Goal: Information Seeking & Learning: Learn about a topic

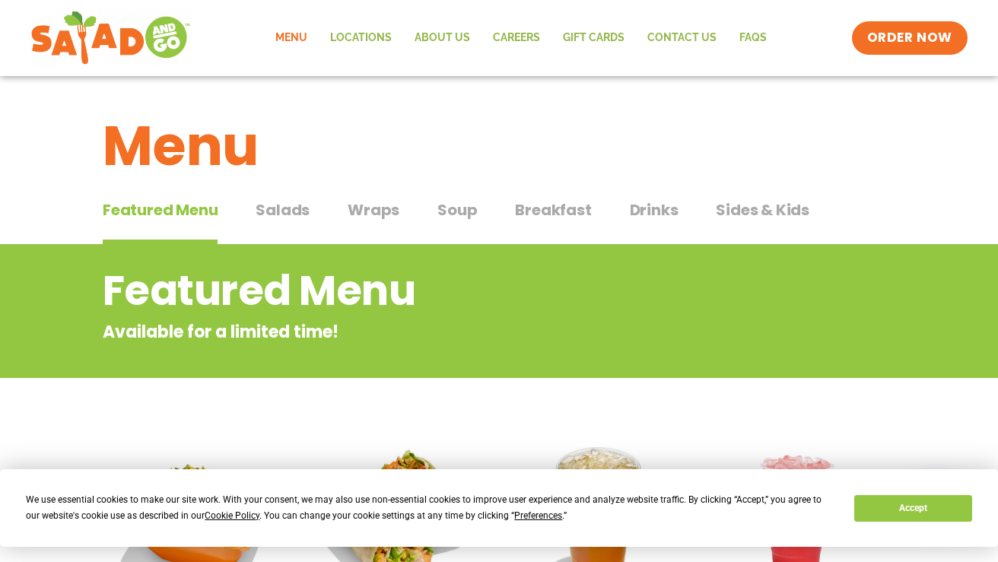
scroll to position [1, 0]
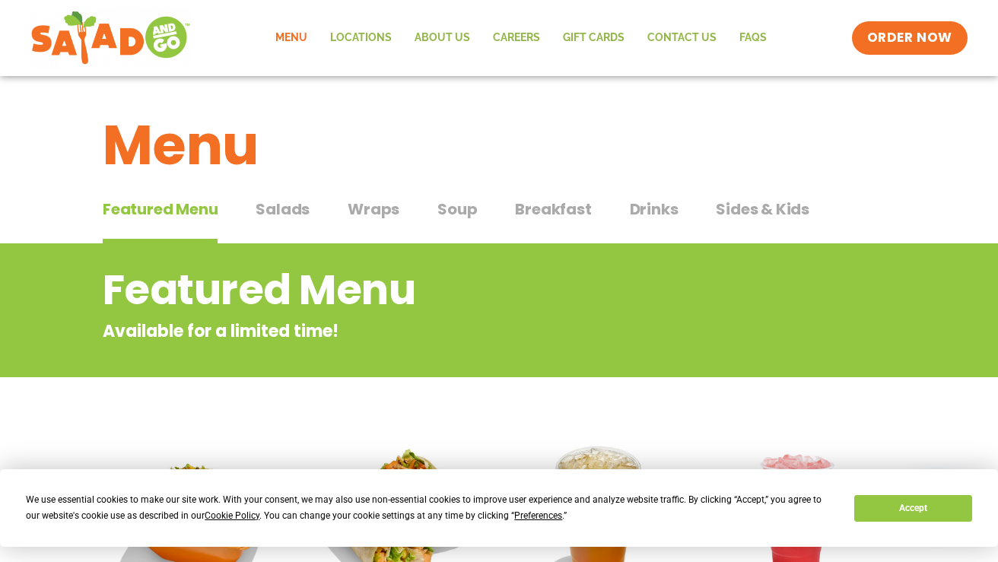
click at [286, 206] on span "Salads" at bounding box center [282, 209] width 54 height 23
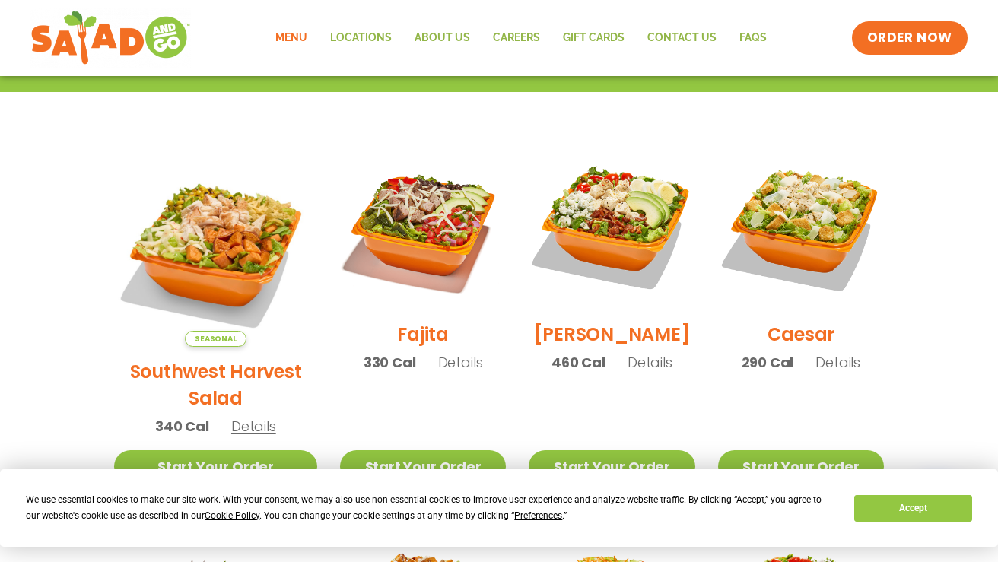
scroll to position [369, 0]
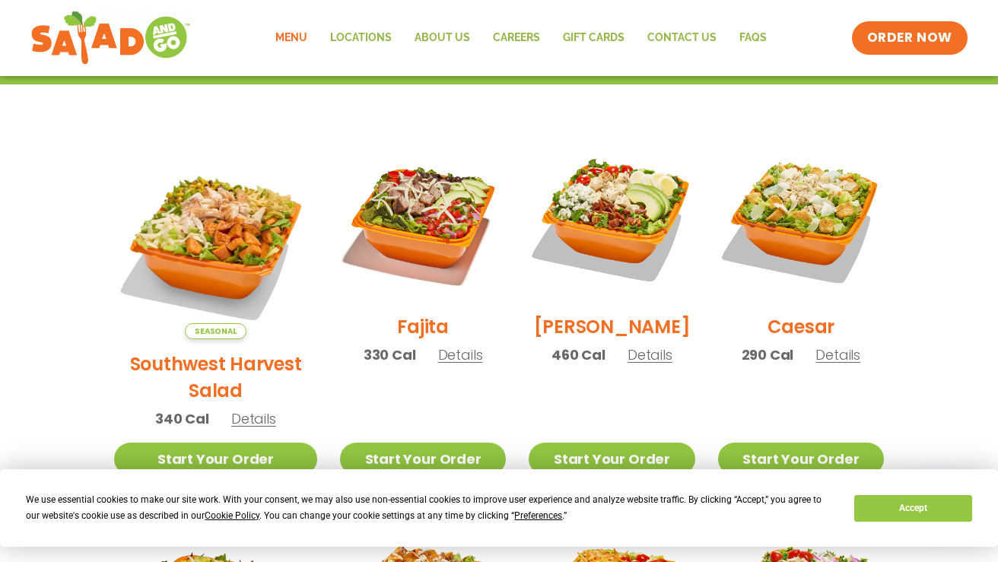
click at [918, 505] on button "Accept" at bounding box center [912, 508] width 117 height 27
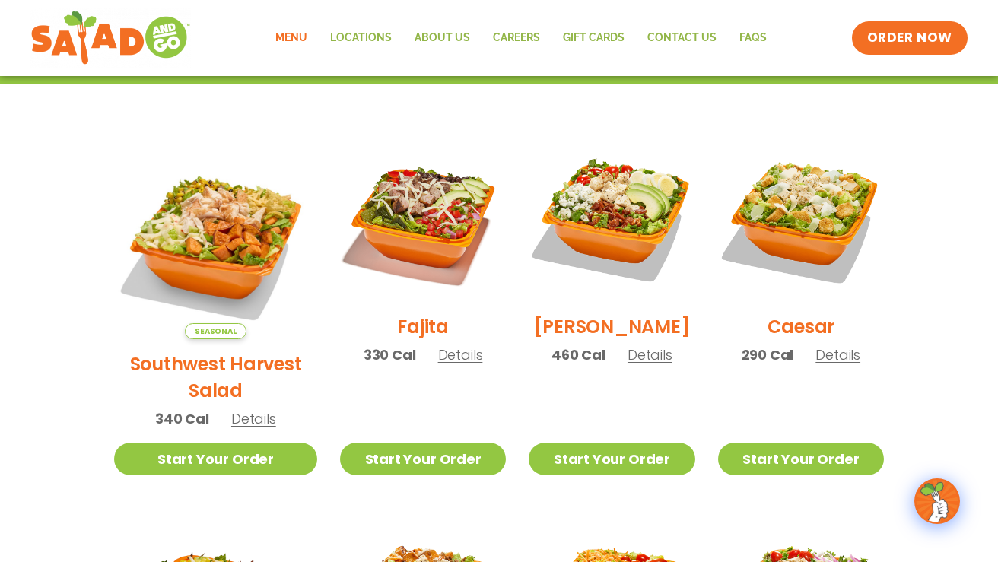
click at [250, 351] on h2 "Southwest Harvest Salad" at bounding box center [215, 377] width 203 height 53
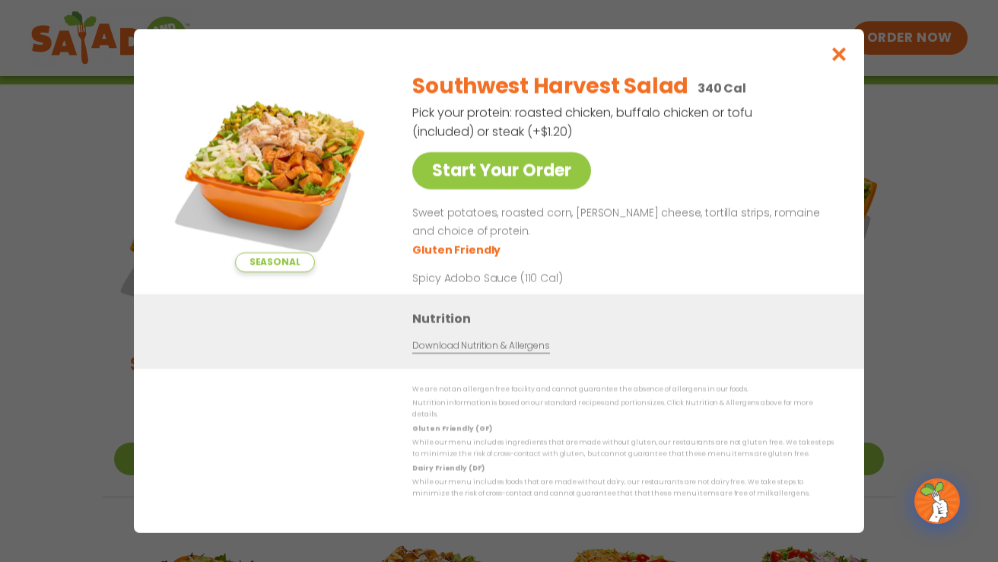
click at [839, 59] on icon "Close modal" at bounding box center [839, 54] width 19 height 16
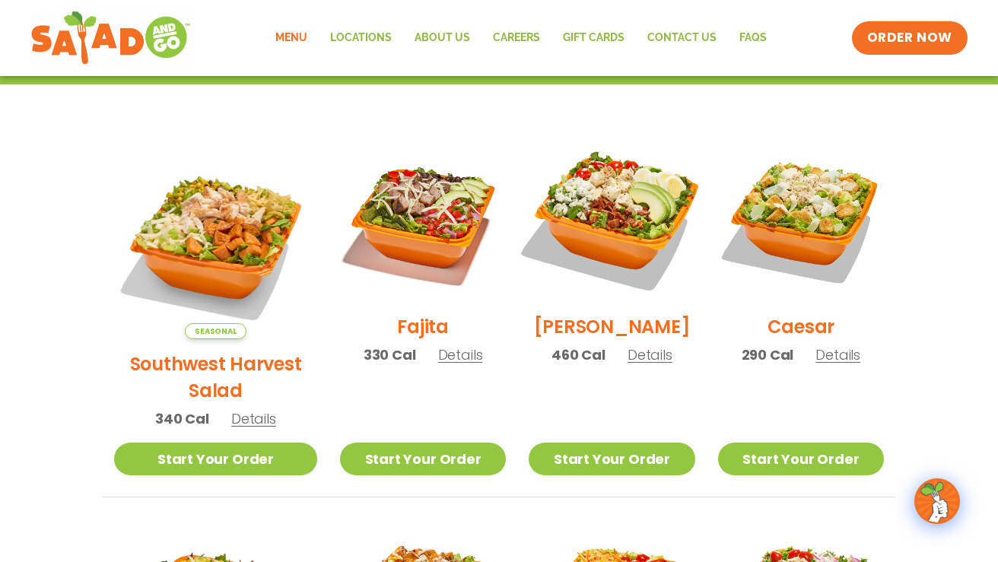
click at [627, 211] on img at bounding box center [611, 219] width 195 height 195
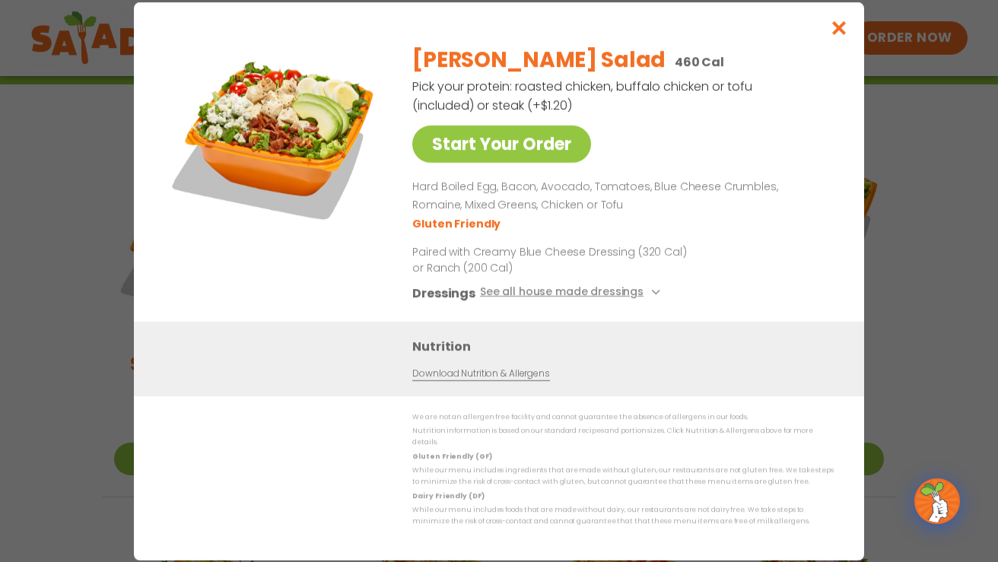
click at [651, 295] on icon at bounding box center [654, 292] width 6 height 6
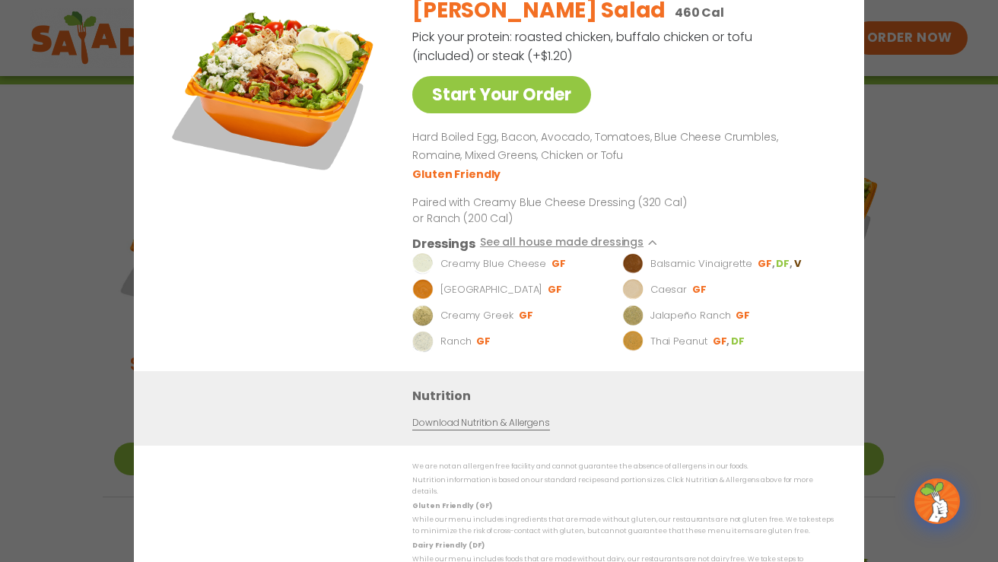
click at [913, 109] on div "Start Your Order [PERSON_NAME] Salad 460 Cal Pick your protein: roasted chicken…" at bounding box center [499, 281] width 998 height 562
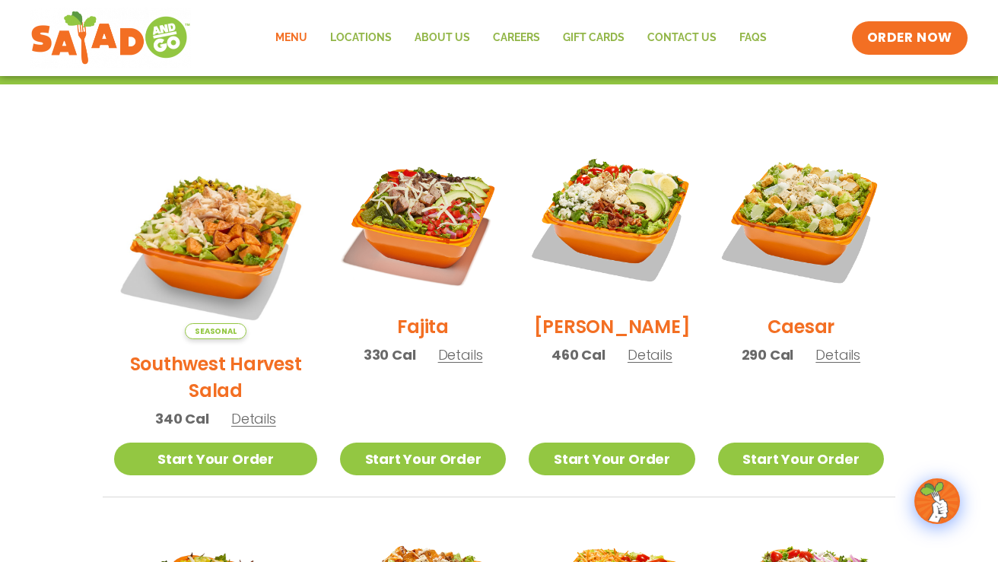
click at [630, 346] on div "[PERSON_NAME] 460 Cal Details" at bounding box center [611, 257] width 166 height 243
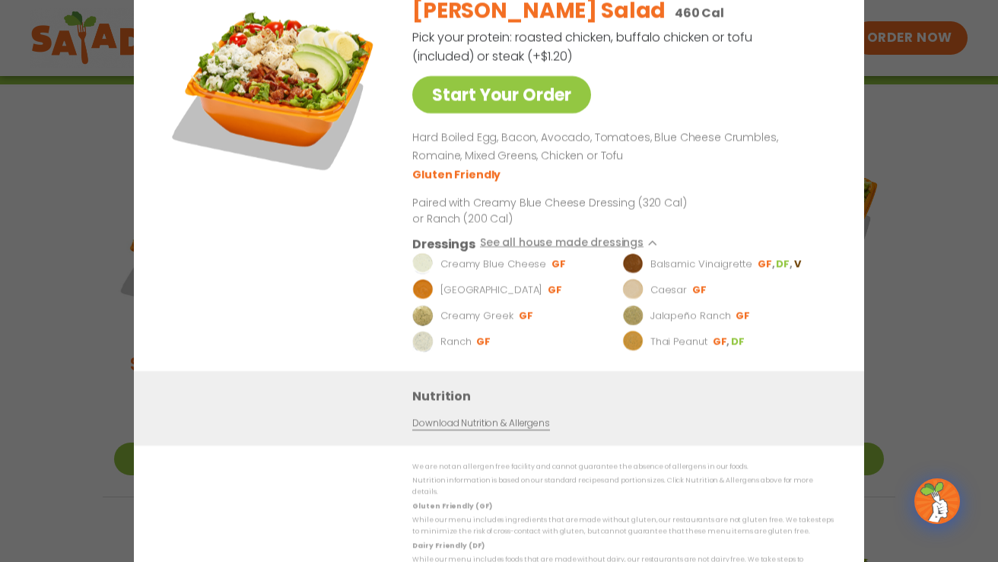
click at [934, 187] on div "Start Your Order [PERSON_NAME] Salad 460 Cal Pick your protein: roasted chicken…" at bounding box center [499, 281] width 998 height 562
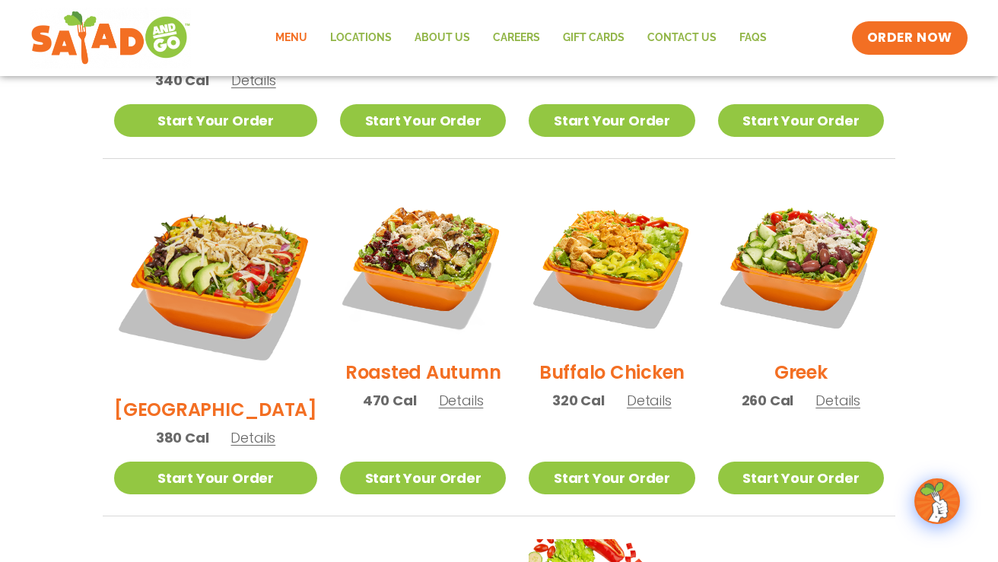
scroll to position [708, 0]
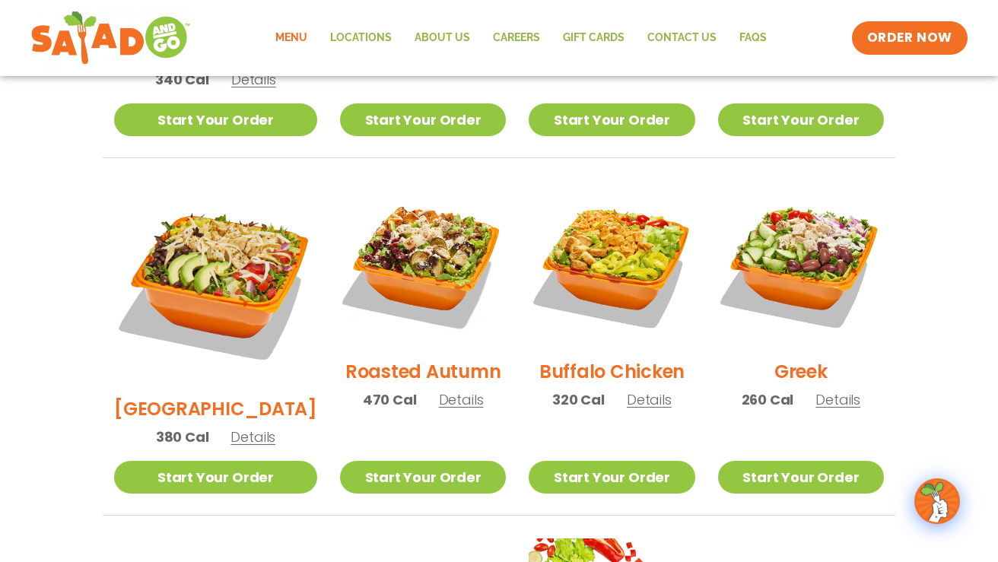
click at [446, 358] on h2 "Roasted Autumn" at bounding box center [423, 371] width 156 height 27
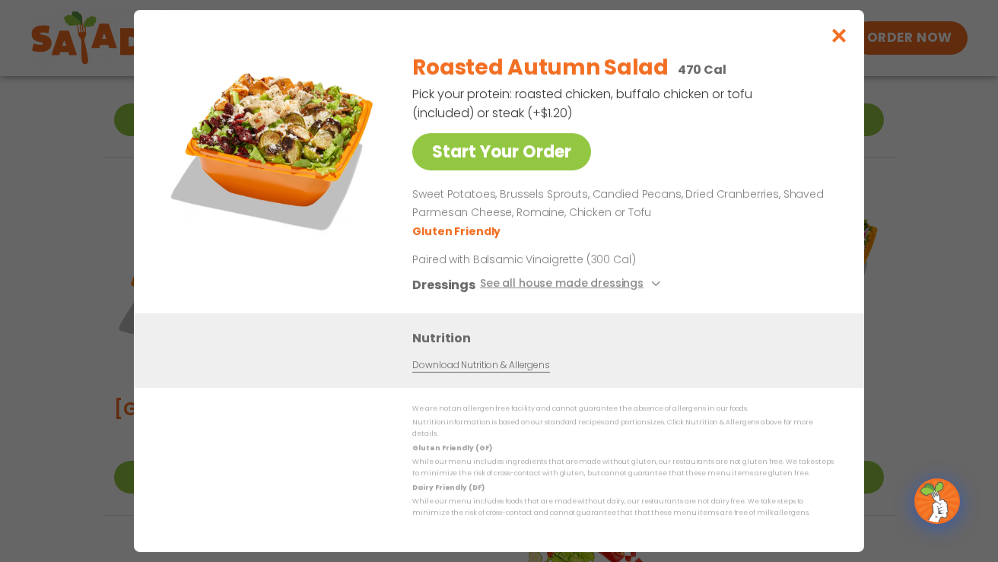
click at [606, 287] on button "See all house made dressings" at bounding box center [572, 284] width 185 height 19
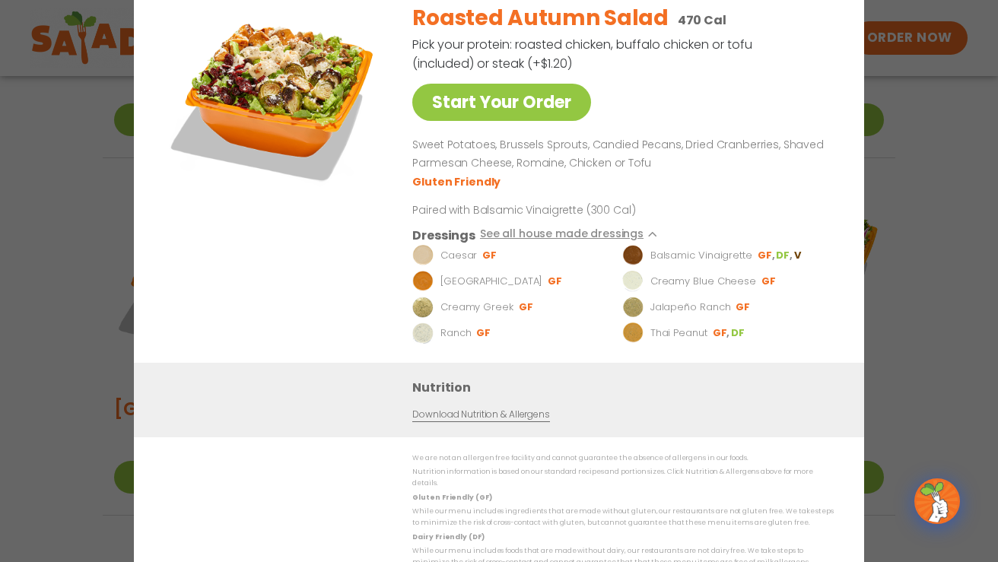
click at [587, 240] on button "See all house made dressings" at bounding box center [572, 235] width 185 height 19
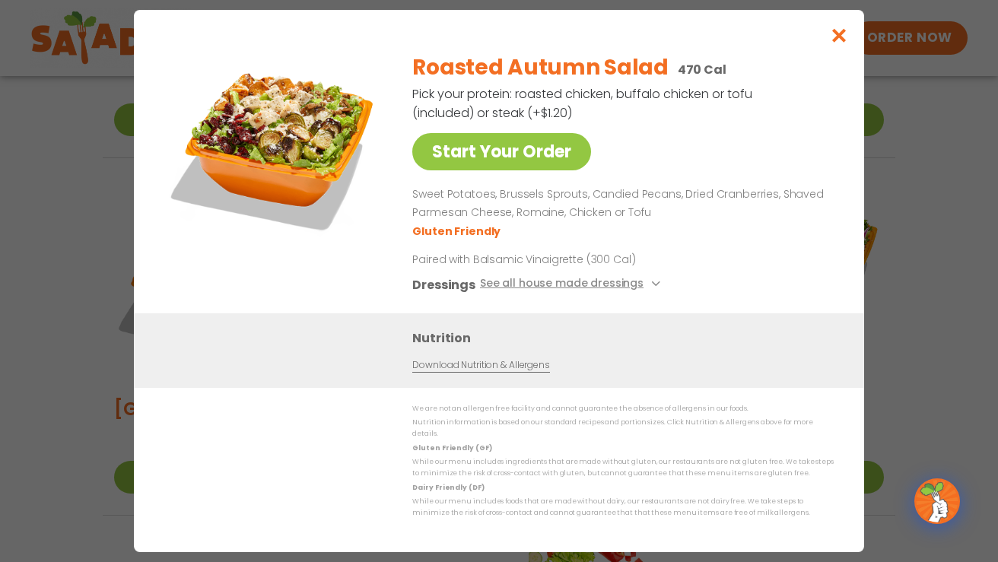
click at [839, 40] on icon "Close modal" at bounding box center [839, 35] width 19 height 16
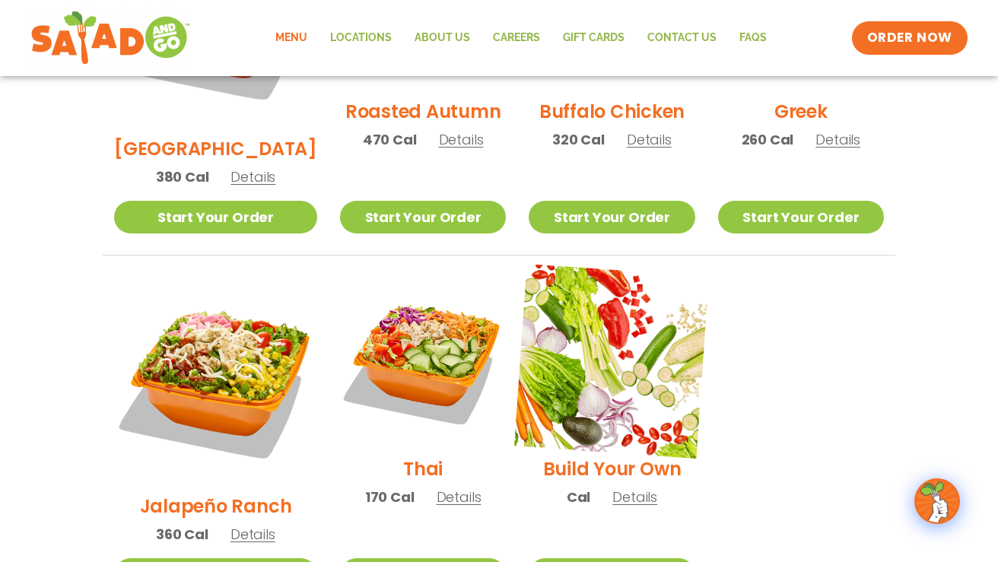
scroll to position [969, 0]
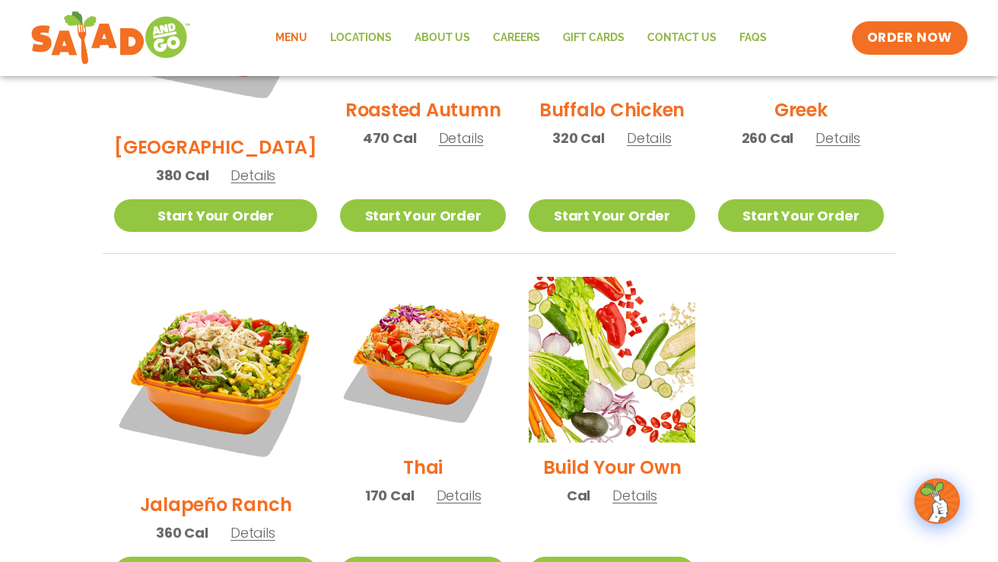
click at [593, 454] on h2 "Build Your Own" at bounding box center [612, 467] width 138 height 27
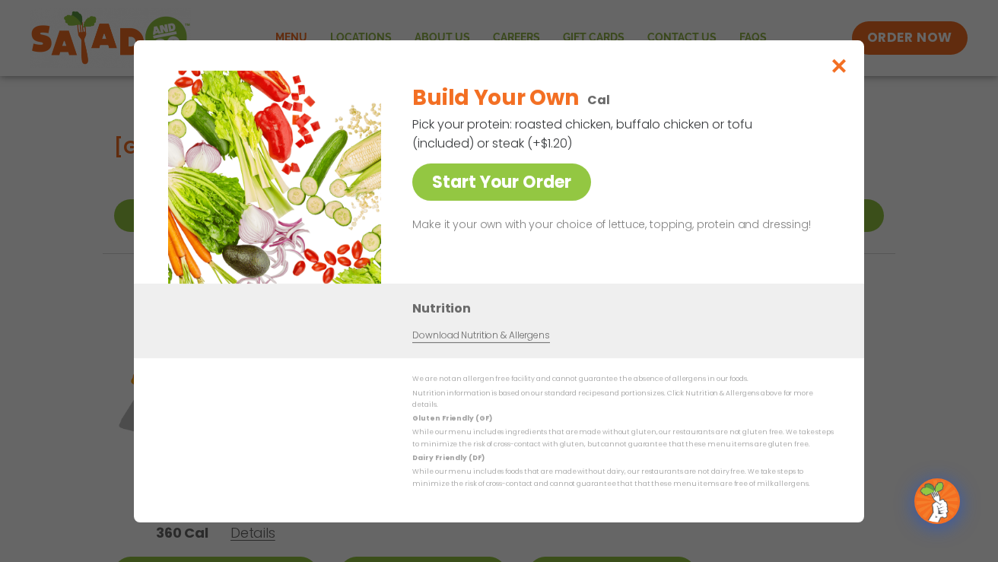
click at [841, 74] on icon "Close modal" at bounding box center [839, 66] width 19 height 16
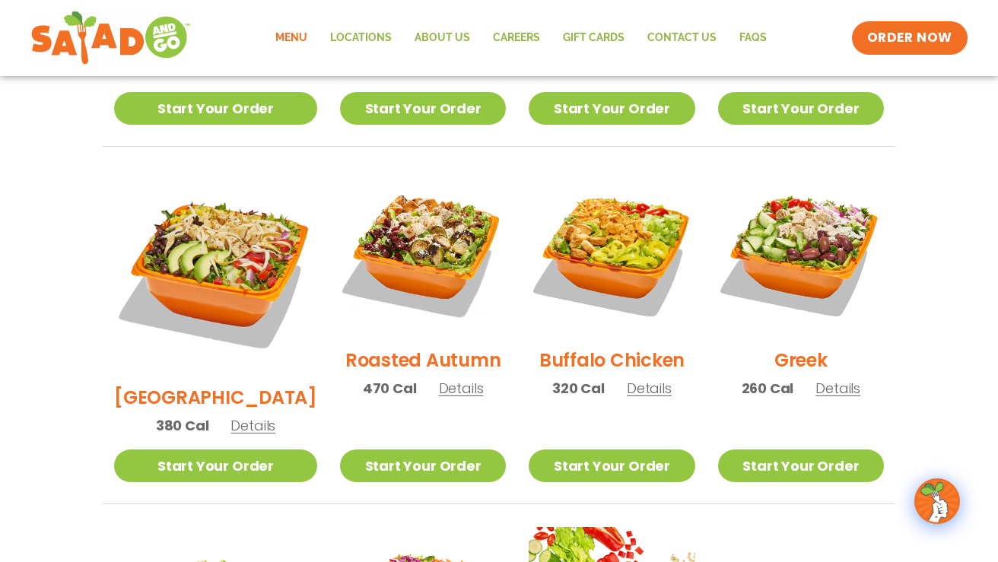
scroll to position [721, 0]
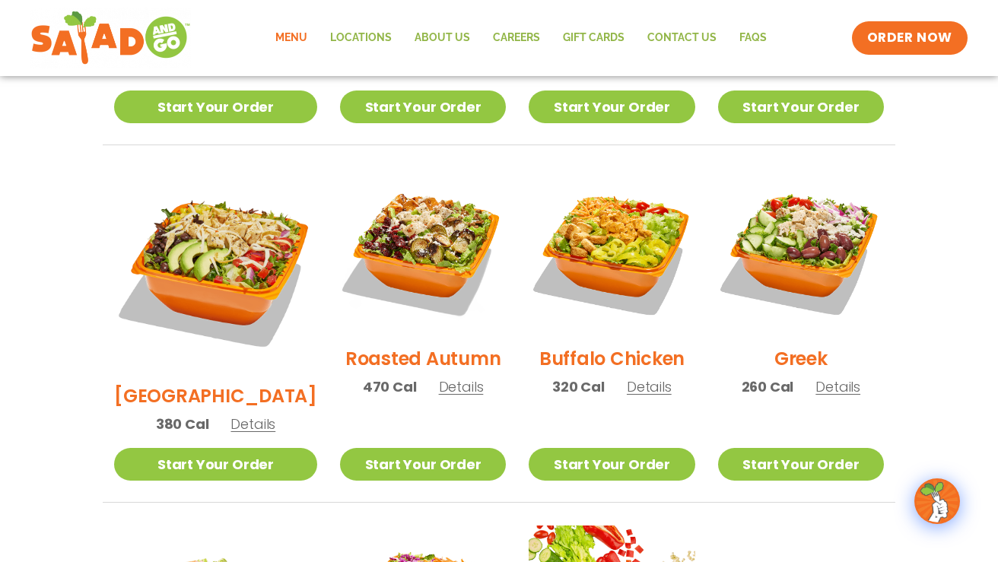
click at [798, 345] on h2 "Greek" at bounding box center [800, 358] width 53 height 27
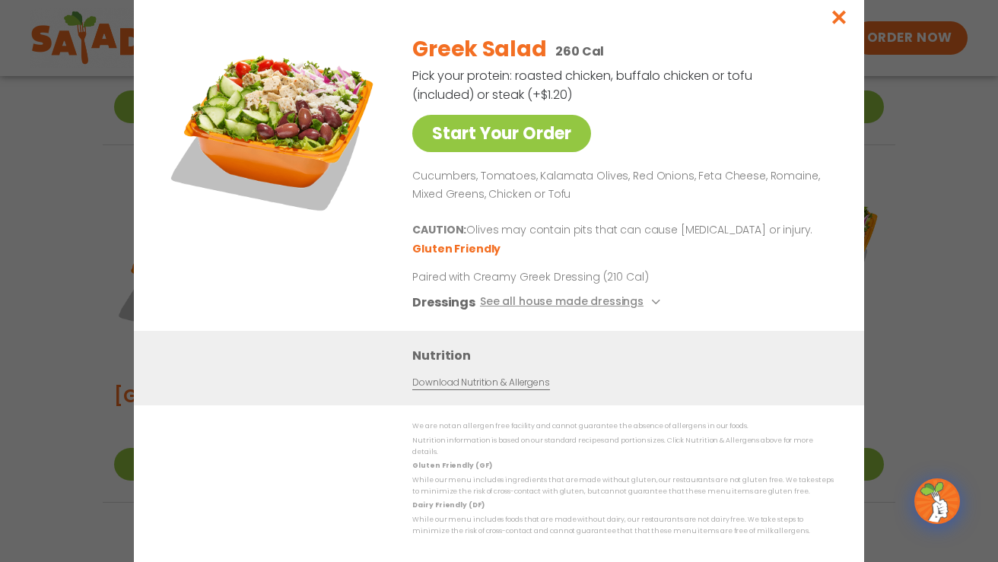
click at [839, 23] on icon "Close modal" at bounding box center [839, 17] width 19 height 16
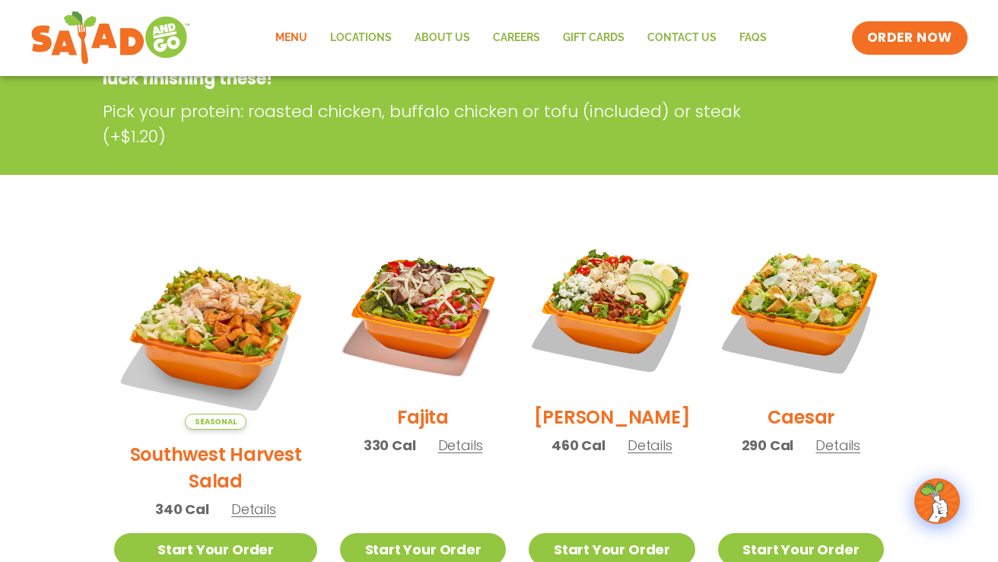
scroll to position [266, 0]
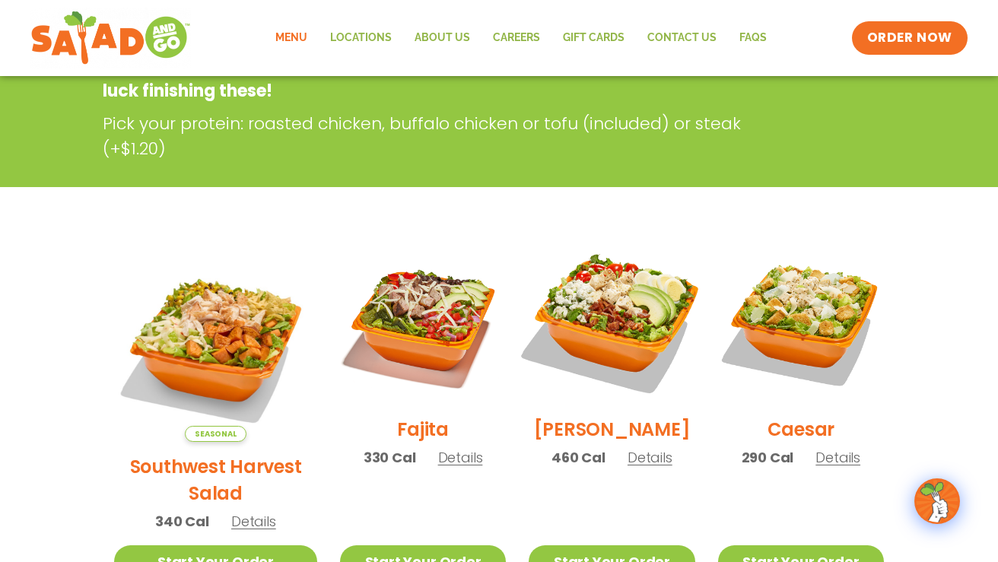
click at [583, 319] on img at bounding box center [611, 321] width 195 height 195
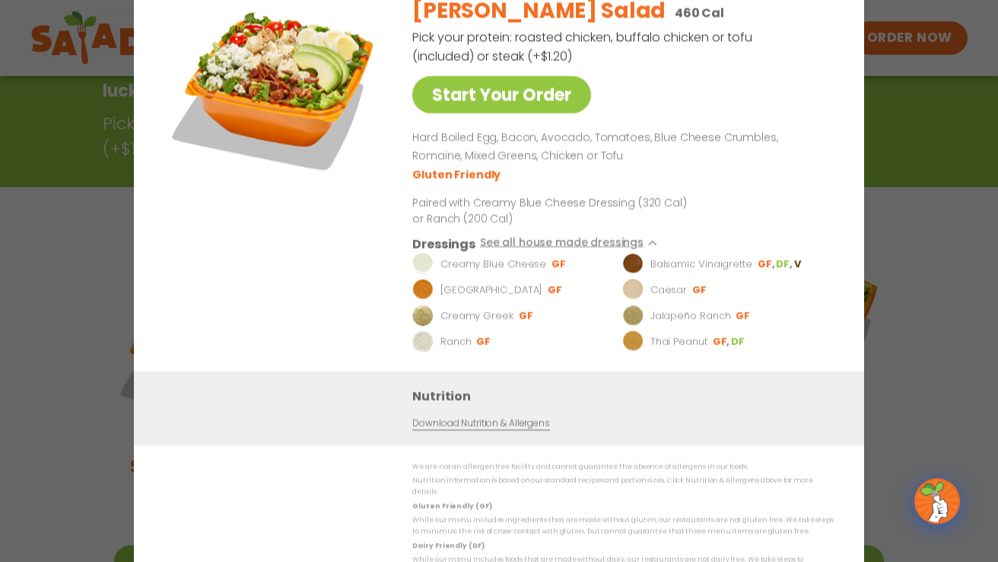
click at [486, 430] on link "Download Nutrition & Allergens" at bounding box center [480, 422] width 137 height 14
click at [354, 224] on div "Start Your Order" at bounding box center [274, 177] width 220 height 388
click at [935, 217] on div "Start Your Order [PERSON_NAME] Salad 460 Cal Pick your protein: roasted chicken…" at bounding box center [499, 281] width 998 height 562
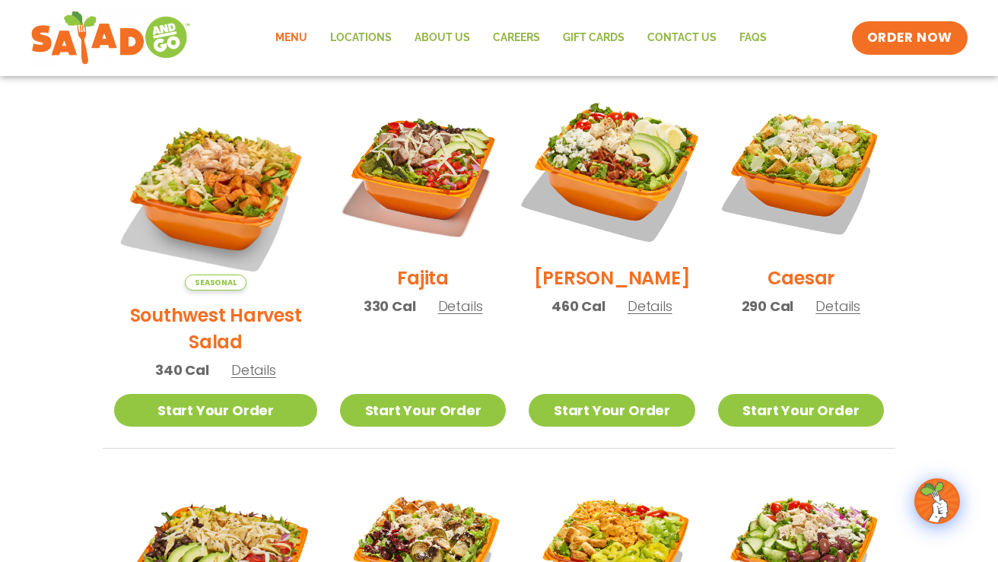
scroll to position [420, 0]
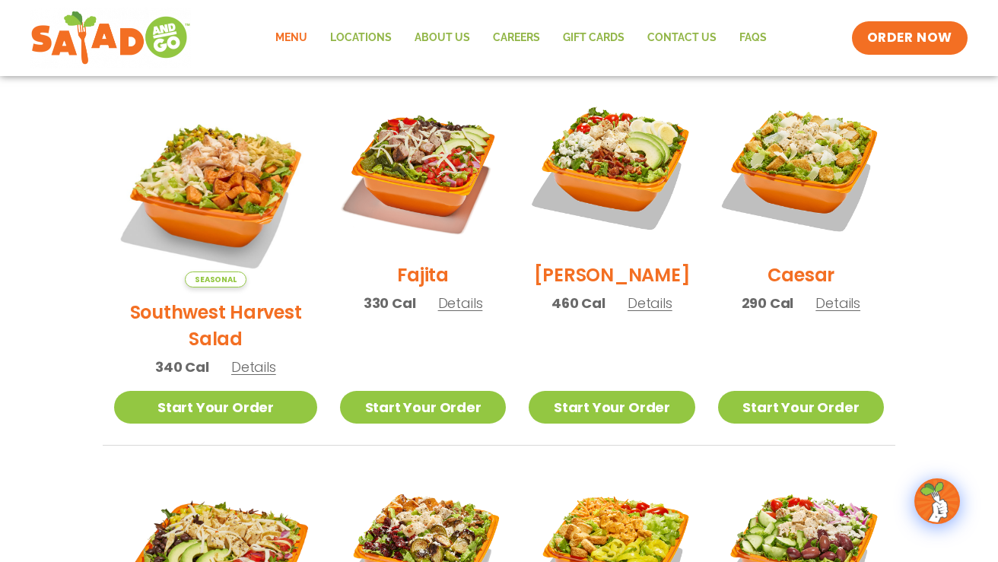
click at [633, 312] on span "Details" at bounding box center [649, 302] width 45 height 19
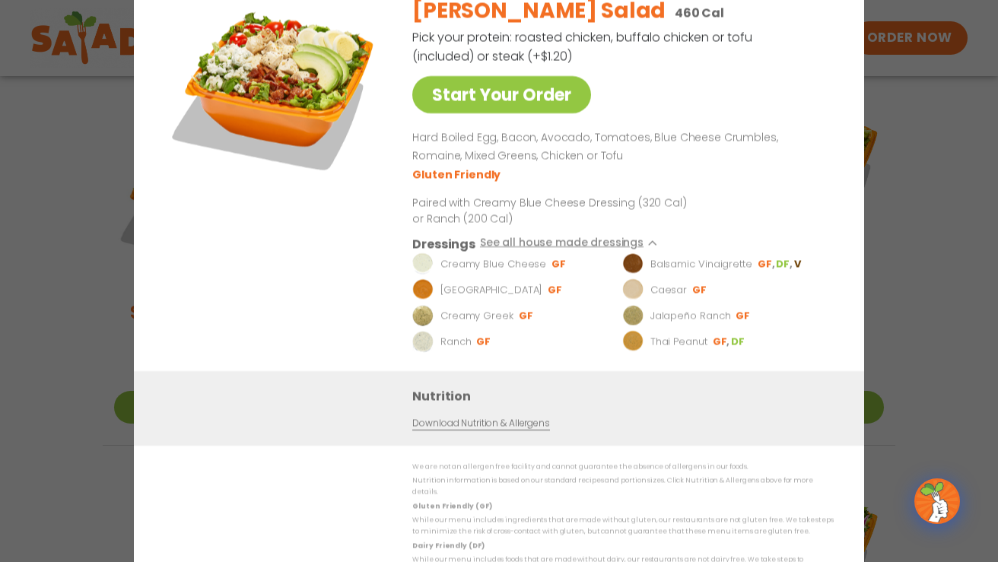
click at [449, 430] on link "Download Nutrition & Allergens" at bounding box center [480, 422] width 137 height 14
click at [923, 154] on div "Start Your Order [PERSON_NAME] Salad 460 Cal Pick your protein: roasted chicken…" at bounding box center [499, 281] width 998 height 562
